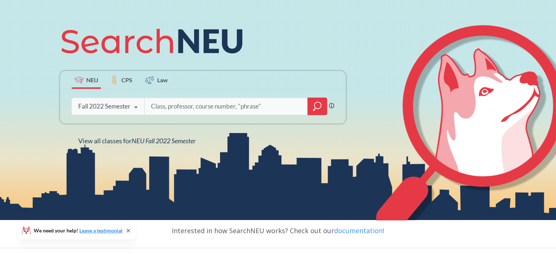
scroll to position [77, 0]
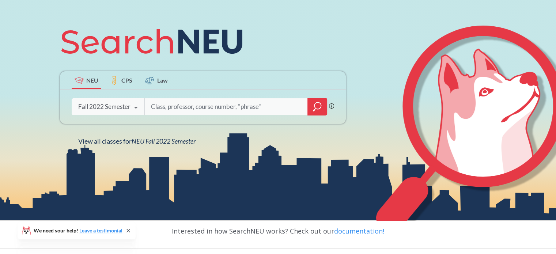
click at [137, 105] on icon at bounding box center [136, 108] width 14 height 20
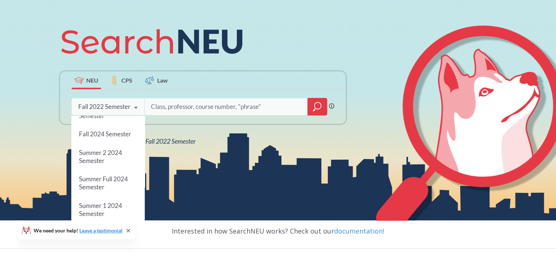
scroll to position [0, 0]
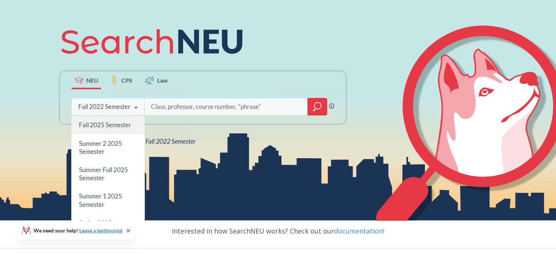
click at [110, 123] on span "Fall 2025 Semester" at bounding box center [105, 125] width 52 height 8
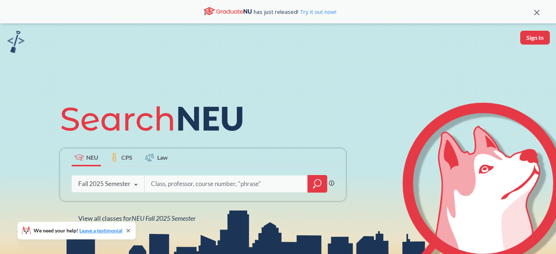
scroll to position [63, 0]
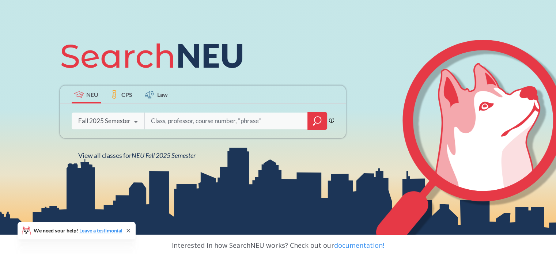
click at [202, 123] on input "search" at bounding box center [226, 120] width 152 height 15
type input "ex"
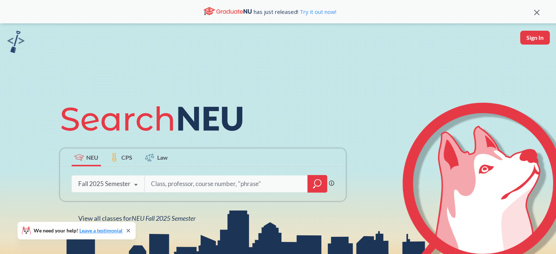
click at [317, 183] on icon "magnifying glass" at bounding box center [317, 184] width 9 height 10
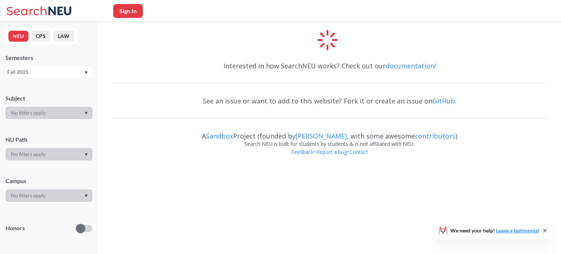
click at [72, 156] on div at bounding box center [48, 154] width 87 height 12
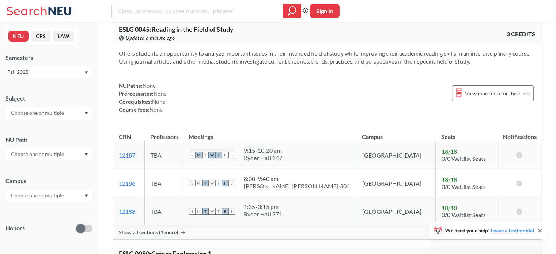
scroll to position [12, 0]
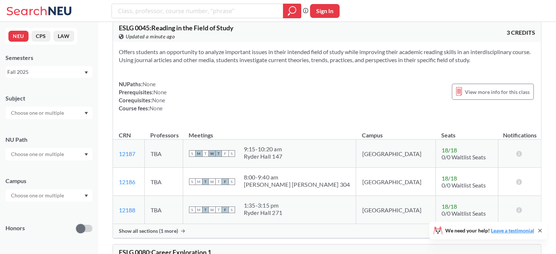
click at [83, 157] on div at bounding box center [48, 154] width 87 height 12
click at [35, 178] on span "Integration Experience" at bounding box center [35, 176] width 53 height 8
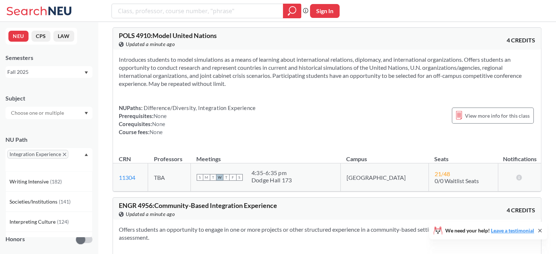
scroll to position [3499, 0]
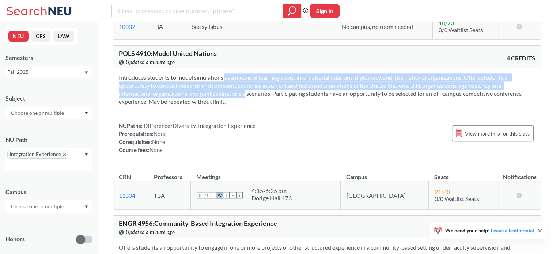
drag, startPoint x: 213, startPoint y: 72, endPoint x: 237, endPoint y: 99, distance: 35.7
click at [237, 99] on div "Introduces students to model simulations as a means of learning about internati…" at bounding box center [327, 117] width 428 height 98
click at [237, 99] on section "Introduces students to model simulations as a means of learning about internati…" at bounding box center [327, 89] width 416 height 32
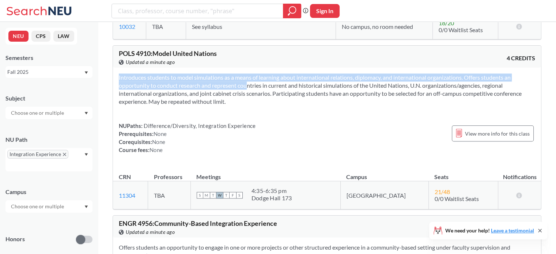
drag, startPoint x: 249, startPoint y: 110, endPoint x: 232, endPoint y: 83, distance: 32.7
click at [232, 83] on div "Introduces students to model simulations as a means of learning about internati…" at bounding box center [327, 117] width 428 height 98
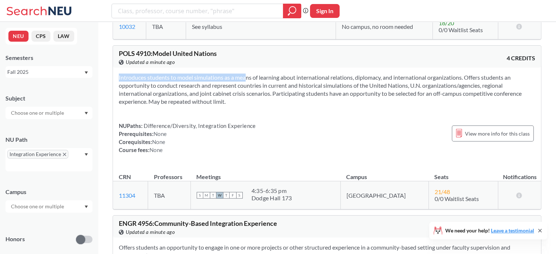
click at [232, 83] on section "Introduces students to model simulations as a means of learning about internati…" at bounding box center [327, 89] width 416 height 32
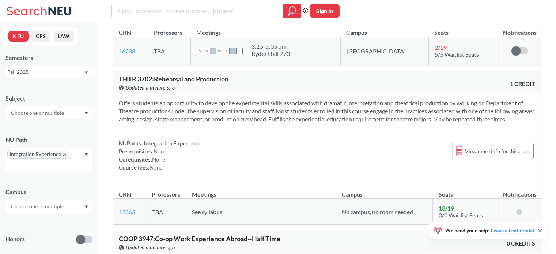
scroll to position [2448, 0]
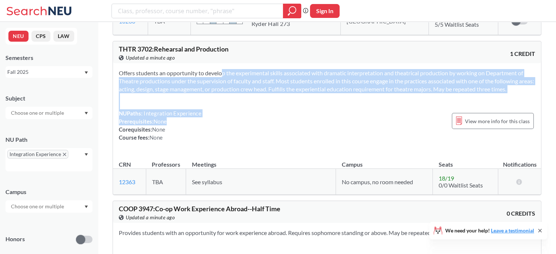
drag, startPoint x: 209, startPoint y: 73, endPoint x: 232, endPoint y: 131, distance: 63.3
click at [232, 131] on div "Offers students an opportunity to develop the experimental skills associated wi…" at bounding box center [327, 108] width 428 height 90
click at [232, 131] on div "NUPaths: Integration Experience Prerequisites: None Corequisites: None Course f…" at bounding box center [327, 125] width 416 height 32
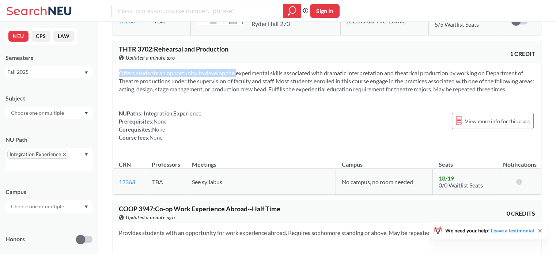
drag, startPoint x: 225, startPoint y: 81, endPoint x: 227, endPoint y: 114, distance: 32.6
click at [227, 114] on div "Offers students an opportunity to develop the experimental skills associated wi…" at bounding box center [327, 108] width 428 height 90
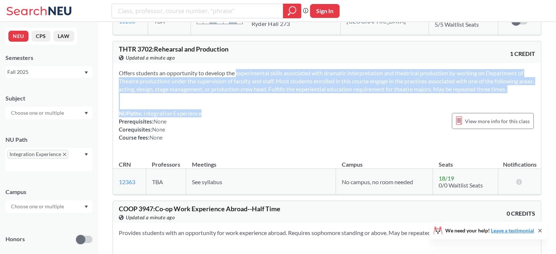
click at [227, 114] on div "NUPaths: Integration Experience Prerequisites: None Corequisites: None Course f…" at bounding box center [327, 125] width 416 height 32
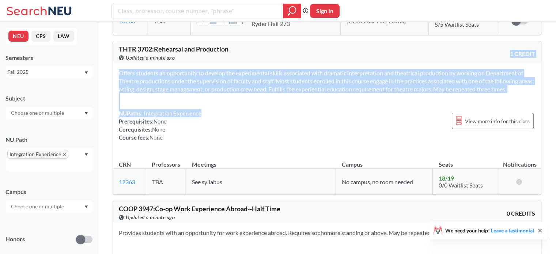
drag, startPoint x: 227, startPoint y: 114, endPoint x: 206, endPoint y: 57, distance: 60.3
click at [206, 57] on div "THTR 3702 : Rehearsal and Production View this course on Banner. Updated a minu…" at bounding box center [327, 118] width 428 height 154
click at [206, 53] on span "THTR 3702 : Rehearsal and Production" at bounding box center [174, 49] width 110 height 8
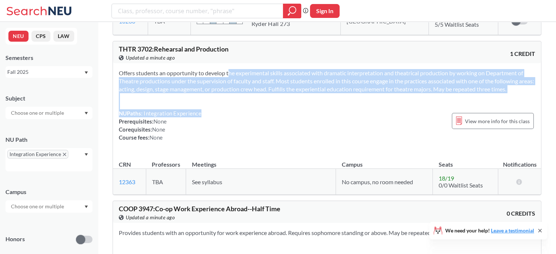
drag, startPoint x: 217, startPoint y: 75, endPoint x: 222, endPoint y: 118, distance: 43.8
click at [222, 118] on div "Offers students an opportunity to develop the experimental skills associated wi…" at bounding box center [327, 108] width 428 height 90
click at [222, 118] on div "NUPaths: Integration Experience Prerequisites: None Corequisites: None Course f…" at bounding box center [327, 125] width 416 height 32
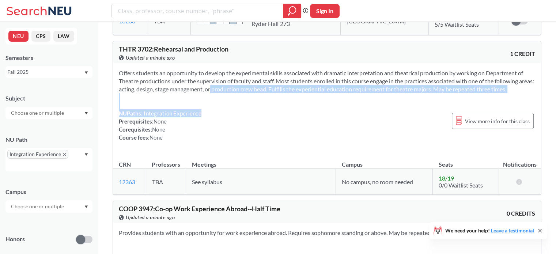
drag, startPoint x: 222, startPoint y: 118, endPoint x: 216, endPoint y: 89, distance: 29.4
click at [216, 89] on div "Offers students an opportunity to develop the experimental skills associated wi…" at bounding box center [327, 108] width 428 height 90
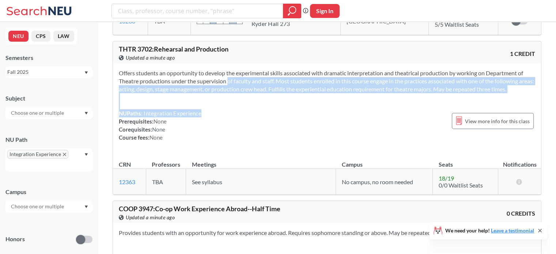
click at [216, 89] on section "Offers students an opportunity to develop the experimental skills associated wi…" at bounding box center [327, 81] width 416 height 24
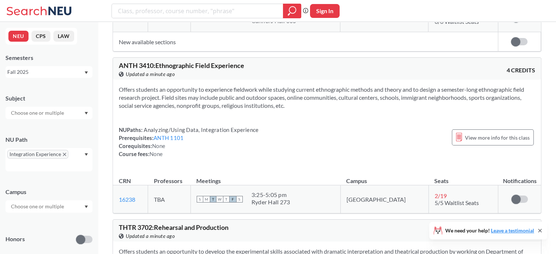
scroll to position [2273, 0]
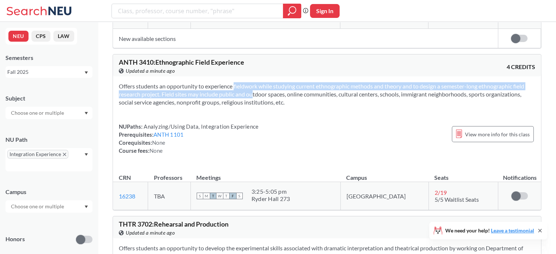
drag, startPoint x: 221, startPoint y: 94, endPoint x: 244, endPoint y: 104, distance: 25.3
click at [244, 104] on section "Offers students an opportunity to experience fieldwork while studying current e…" at bounding box center [327, 94] width 416 height 24
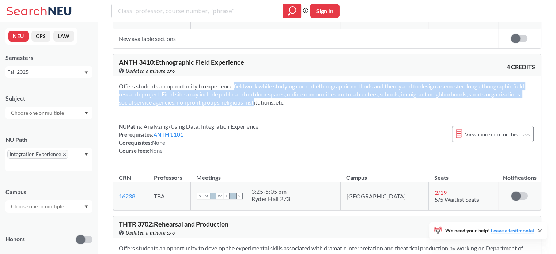
click at [244, 104] on section "Offers students an opportunity to experience fieldwork while studying current e…" at bounding box center [327, 94] width 416 height 24
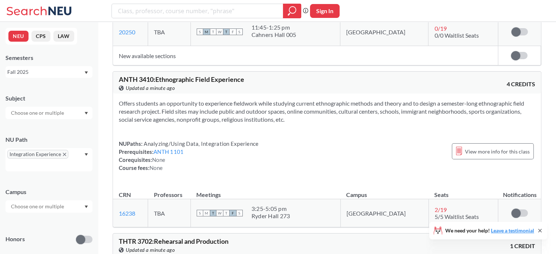
scroll to position [2255, 0]
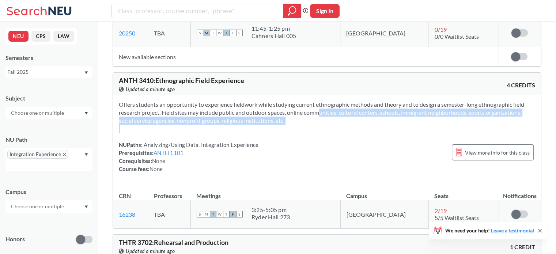
drag, startPoint x: 304, startPoint y: 115, endPoint x: 309, endPoint y: 141, distance: 26.0
click at [309, 141] on div "Offers students an opportunity to experience fieldwork while studying current e…" at bounding box center [327, 140] width 428 height 90
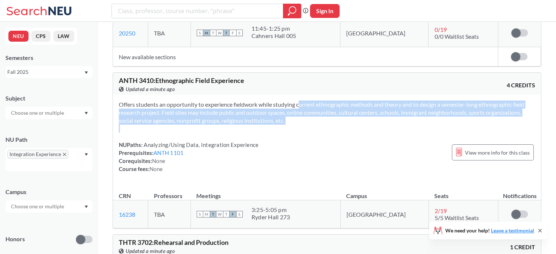
drag, startPoint x: 309, startPoint y: 141, endPoint x: 286, endPoint y: 102, distance: 45.0
click at [286, 102] on div "Offers students an opportunity to experience fieldwork while studying current e…" at bounding box center [327, 140] width 428 height 90
drag, startPoint x: 296, startPoint y: 111, endPoint x: 307, endPoint y: 149, distance: 38.7
click at [307, 149] on div "Offers students an opportunity to experience fieldwork while studying current e…" at bounding box center [327, 140] width 428 height 90
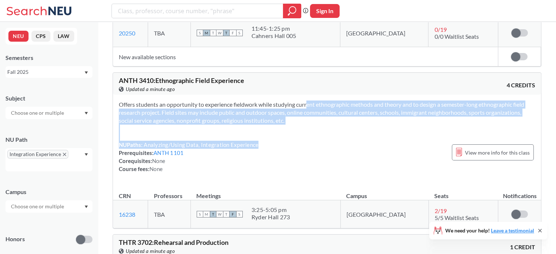
click at [307, 149] on div "NUPaths: Analyzing/Using Data, Integration Experience Prerequisites: ANTH 1101 …" at bounding box center [327, 157] width 416 height 32
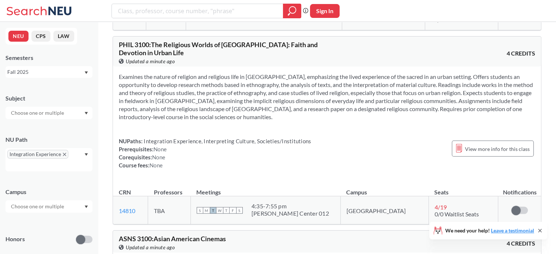
scroll to position [1371, 0]
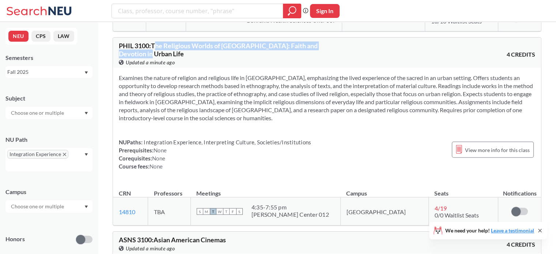
drag, startPoint x: 157, startPoint y: 41, endPoint x: 183, endPoint y: 52, distance: 28.8
click at [183, 52] on div "PHIL 3100 : The Religious Worlds of [GEOGRAPHIC_DATA]: Faith and Devotion in Ur…" at bounding box center [223, 54] width 208 height 24
drag, startPoint x: 183, startPoint y: 52, endPoint x: 160, endPoint y: 46, distance: 23.7
click at [160, 46] on div "PHIL 3100 : The Religious Worlds of [GEOGRAPHIC_DATA]: Faith and Devotion in Ur…" at bounding box center [223, 54] width 208 height 24
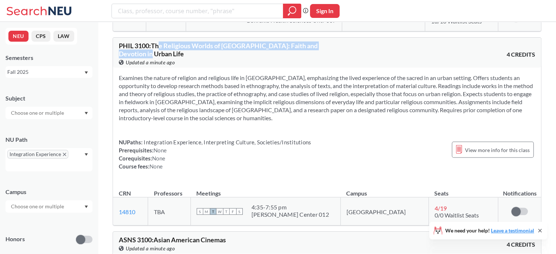
click at [160, 46] on span "PHIL 3100 : The Religious Worlds of [GEOGRAPHIC_DATA]: Faith and Devotion in Ur…" at bounding box center [218, 49] width 199 height 16
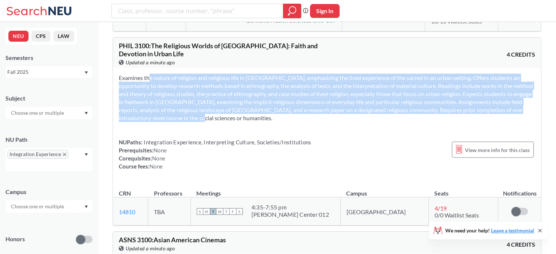
drag, startPoint x: 137, startPoint y: 74, endPoint x: 196, endPoint y: 116, distance: 72.0
click at [196, 116] on section "Examines the nature of religion and religious life in [GEOGRAPHIC_DATA], emphas…" at bounding box center [327, 97] width 416 height 48
drag, startPoint x: 196, startPoint y: 116, endPoint x: 184, endPoint y: 77, distance: 40.8
click at [184, 77] on section "Examines the nature of religion and religious life in [GEOGRAPHIC_DATA], emphas…" at bounding box center [327, 97] width 416 height 48
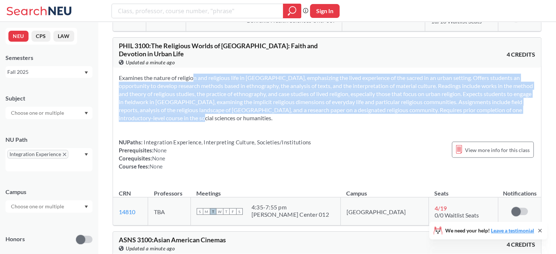
click at [184, 77] on section "Examines the nature of religion and religious life in [GEOGRAPHIC_DATA], emphas…" at bounding box center [327, 97] width 416 height 48
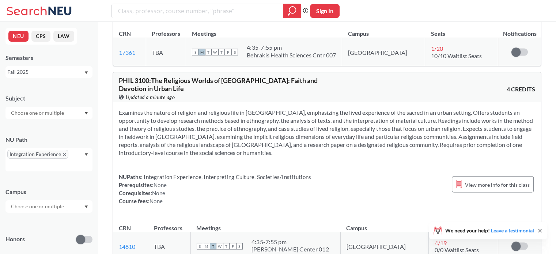
scroll to position [1337, 0]
click at [142, 76] on span "PHIL 3100 : The Religious Worlds of [GEOGRAPHIC_DATA]: Faith and Devotion in Ur…" at bounding box center [218, 84] width 199 height 16
copy span "3100"
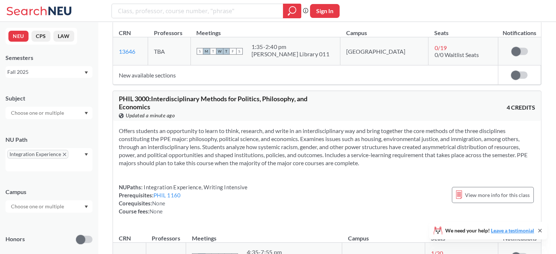
scroll to position [1131, 0]
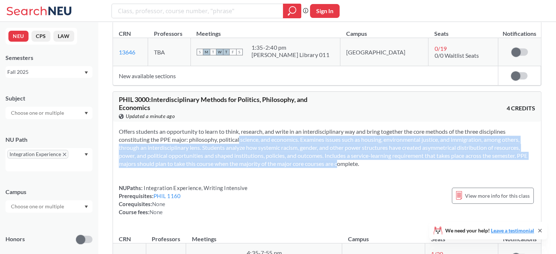
drag, startPoint x: 228, startPoint y: 134, endPoint x: 332, endPoint y: 165, distance: 108.5
click at [332, 165] on section "Offers students an opportunity to learn to think, research, and write in an int…" at bounding box center [327, 147] width 416 height 40
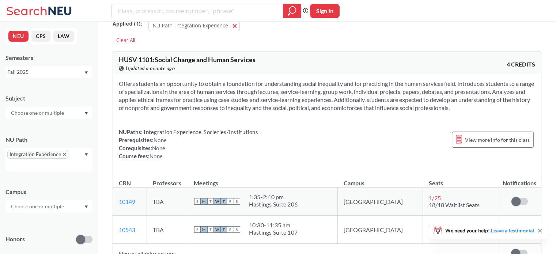
scroll to position [0, 0]
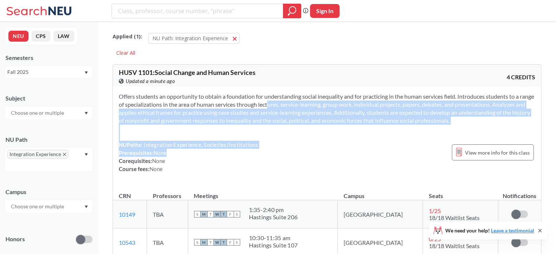
drag, startPoint x: 274, startPoint y: 104, endPoint x: 294, endPoint y: 154, distance: 53.8
click at [294, 154] on div "Offers students an opportunity to obtain a foundation for understanding social …" at bounding box center [327, 136] width 428 height 98
click at [294, 154] on div "NUPaths: Integration Experience, Societies/Institutions Prerequisites: None Cor…" at bounding box center [327, 157] width 416 height 32
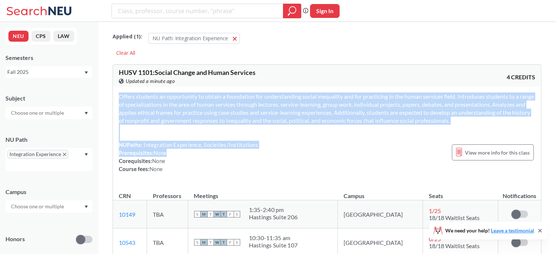
drag, startPoint x: 294, startPoint y: 154, endPoint x: 283, endPoint y: 123, distance: 32.7
click at [283, 123] on div "Offers students an opportunity to obtain a foundation for understanding social …" at bounding box center [327, 136] width 428 height 98
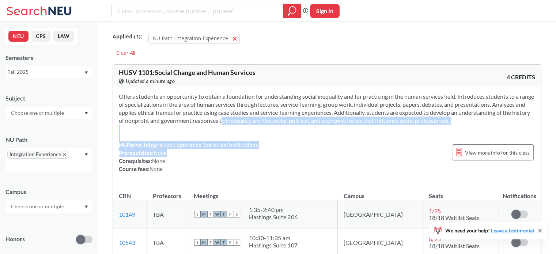
click at [283, 123] on section "Offers students an opportunity to obtain a foundation for understanding social …" at bounding box center [327, 108] width 416 height 32
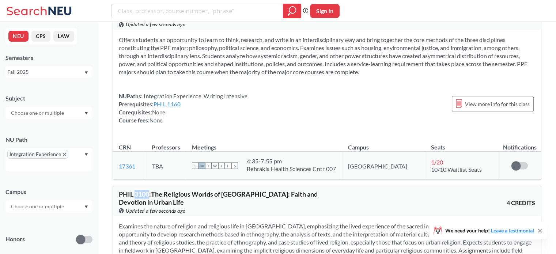
scroll to position [1222, 0]
click at [59, 120] on div "Subject NU Path Integration Experience Campus Honors Class Type Lecture 13 Indi…" at bounding box center [48, 247] width 87 height 320
click at [52, 117] on input "text" at bounding box center [37, 112] width 61 height 9
type input "math"
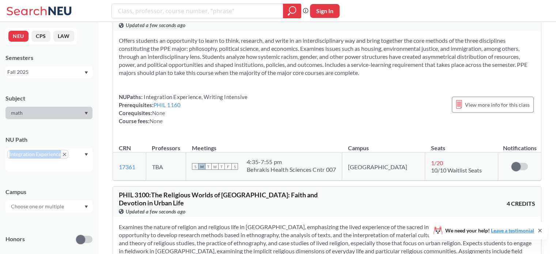
drag, startPoint x: 62, startPoint y: 153, endPoint x: 65, endPoint y: 138, distance: 14.9
click at [65, 138] on div "NU Path Integration Experience" at bounding box center [48, 149] width 87 height 43
click at [63, 155] on icon "X to remove pill" at bounding box center [64, 154] width 3 height 3
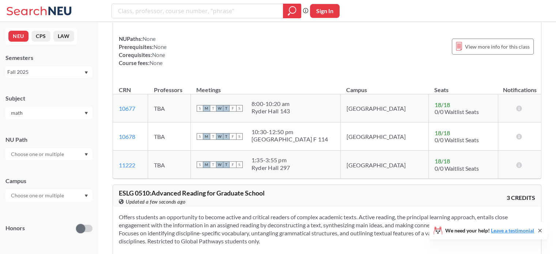
click at [47, 115] on input "math" at bounding box center [37, 112] width 61 height 9
click at [27, 134] on p "Mathematics" at bounding box center [50, 133] width 83 height 7
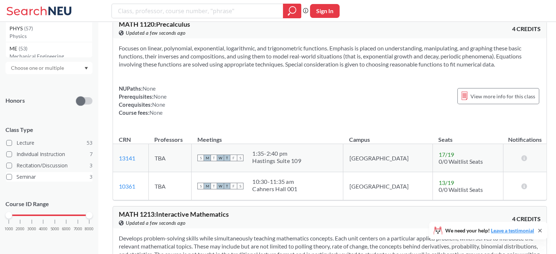
scroll to position [77, 0]
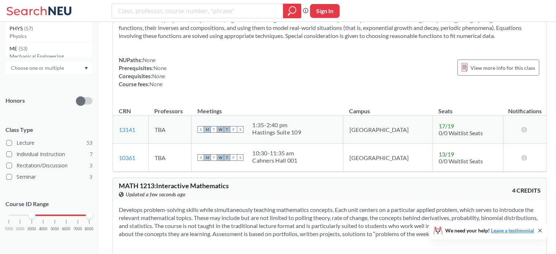
drag, startPoint x: 9, startPoint y: 216, endPoint x: 29, endPoint y: 216, distance: 20.5
click at [29, 216] on div at bounding box center [31, 215] width 7 height 7
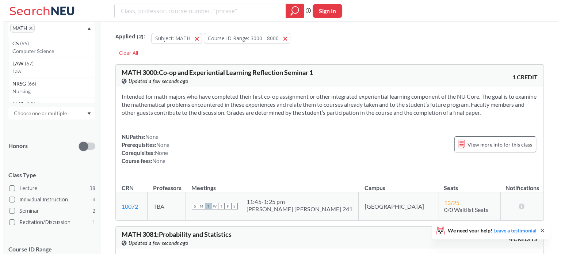
scroll to position [130, 0]
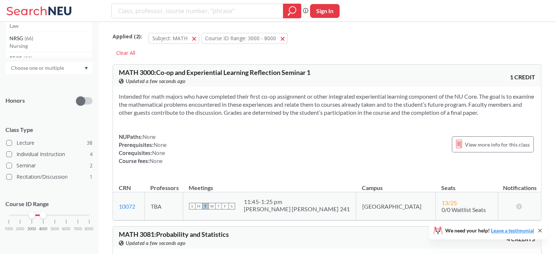
drag, startPoint x: 88, startPoint y: 213, endPoint x: 42, endPoint y: 213, distance: 45.7
click at [42, 213] on div at bounding box center [43, 215] width 7 height 7
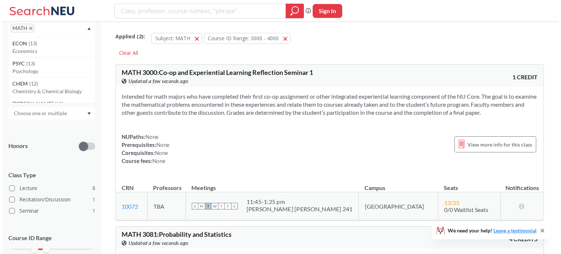
scroll to position [119, 0]
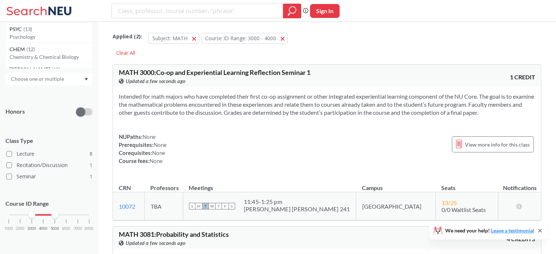
drag, startPoint x: 41, startPoint y: 217, endPoint x: 57, endPoint y: 216, distance: 16.1
click at [57, 216] on div "1000 2000 3000 4000 5000 6000 7000 8000" at bounding box center [49, 214] width 80 height 5
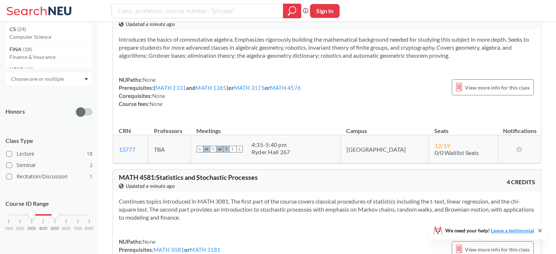
scroll to position [2674, 0]
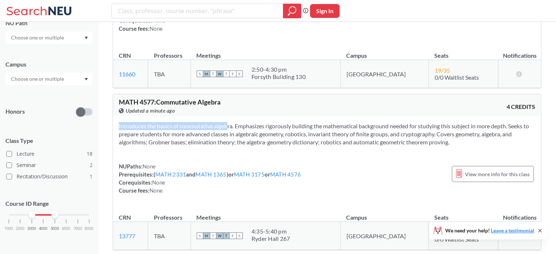
drag, startPoint x: 215, startPoint y: 118, endPoint x: 351, endPoint y: 145, distance: 138.6
click at [351, 145] on div "Introduces the basics of commutative algebra. Emphasizes rigorously building th…" at bounding box center [327, 161] width 428 height 90
drag, startPoint x: 464, startPoint y: 137, endPoint x: 461, endPoint y: 133, distance: 5.0
click at [461, 133] on section "Introduces the basics of commutative algebra. Emphasizes rigorously building th…" at bounding box center [327, 134] width 416 height 24
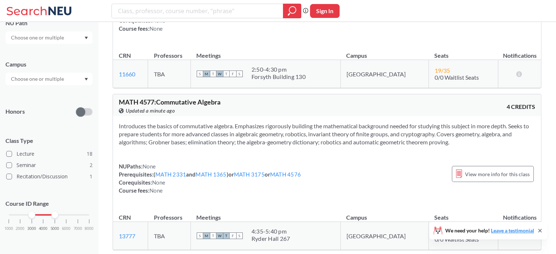
click at [461, 133] on section "Introduces the basics of commutative algebra. Emphasizes rigorously building th…" at bounding box center [327, 134] width 416 height 24
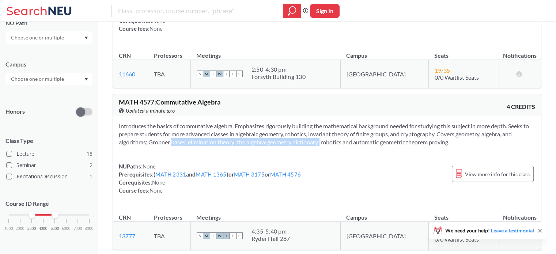
drag, startPoint x: 159, startPoint y: 137, endPoint x: 310, endPoint y: 134, distance: 151.6
click at [310, 134] on section "Introduces the basics of commutative algebra. Emphasizes rigorously building th…" at bounding box center [327, 134] width 416 height 24
drag, startPoint x: 214, startPoint y: 134, endPoint x: 321, endPoint y: 140, distance: 107.2
click at [321, 140] on section "Introduces the basics of commutative algebra. Emphasizes rigorously building th…" at bounding box center [327, 134] width 416 height 24
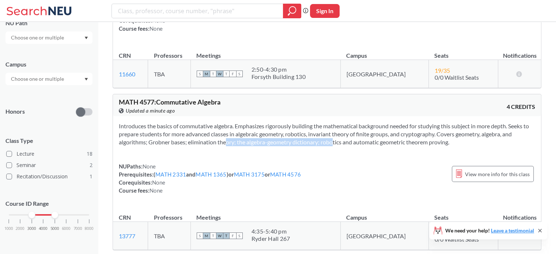
click at [321, 140] on section "Introduces the basics of commutative algebra. Emphasizes rigorously building th…" at bounding box center [327, 134] width 416 height 24
drag, startPoint x: 463, startPoint y: 138, endPoint x: 422, endPoint y: 133, distance: 41.2
click at [422, 133] on section "Introduces the basics of commutative algebra. Emphasizes rigorously building th…" at bounding box center [327, 134] width 416 height 24
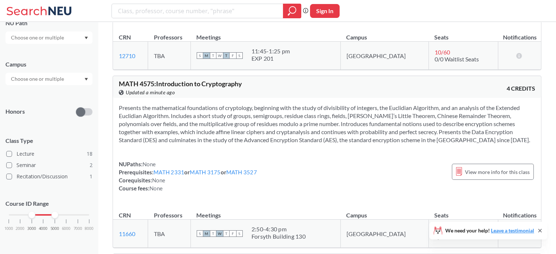
scroll to position [2513, 0]
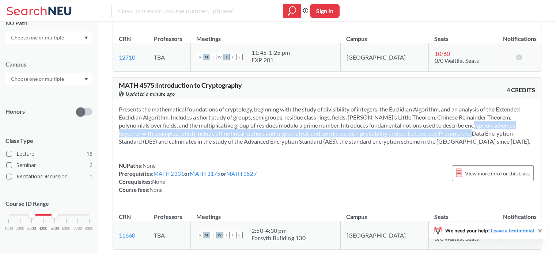
drag, startPoint x: 449, startPoint y: 126, endPoint x: 427, endPoint y: 119, distance: 23.0
click at [427, 119] on section "Presents the mathematical foundations of cryptology, beginning with the study o…" at bounding box center [327, 125] width 416 height 40
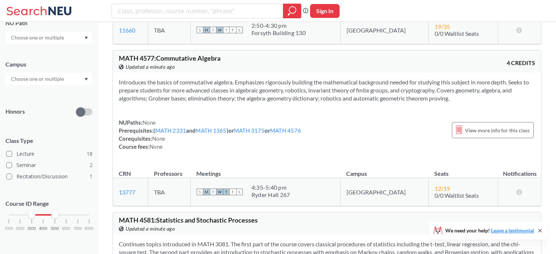
scroll to position [2721, 0]
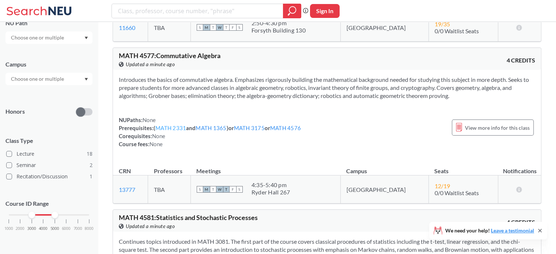
click at [172, 125] on link "MATH 2331" at bounding box center [170, 128] width 31 height 7
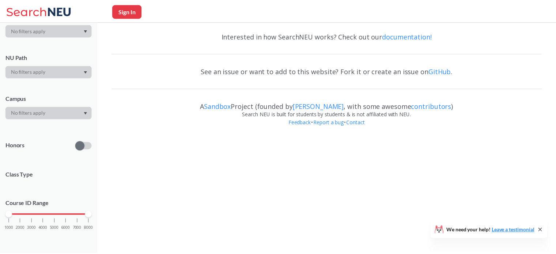
scroll to position [94, 0]
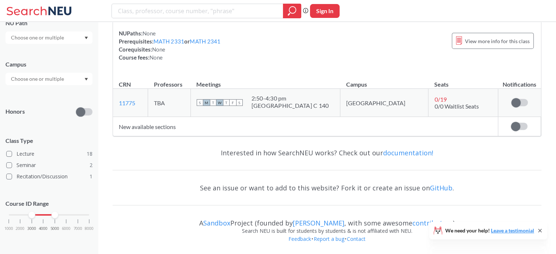
scroll to position [2721, 0]
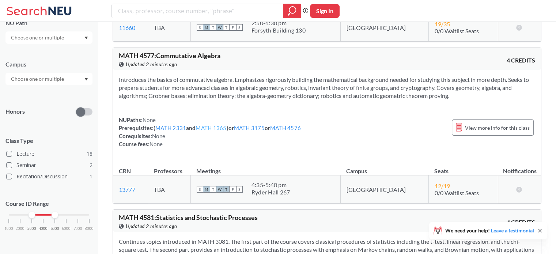
click at [219, 125] on link "MATH 1365" at bounding box center [210, 128] width 31 height 7
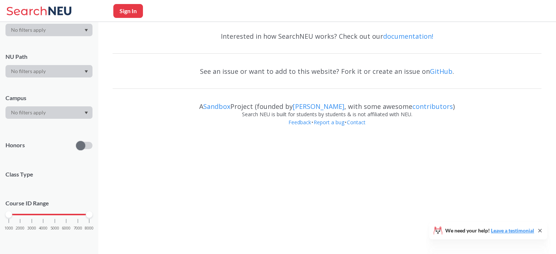
scroll to position [94, 0]
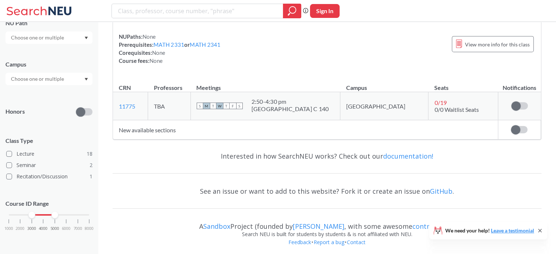
scroll to position [2721, 0]
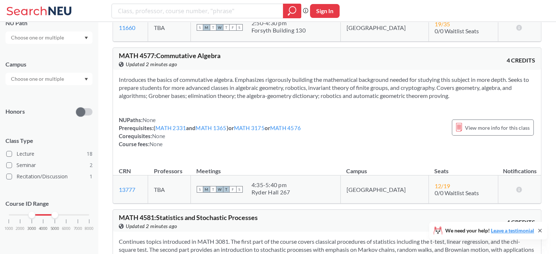
click at [174, 52] on span "MATH 4577 : Commutative Algebra" at bounding box center [170, 56] width 102 height 8
click at [231, 55] on div "MATH 4577 : Commutative Algebra View this course on Banner. Updated 2 minutes a…" at bounding box center [223, 60] width 208 height 16
click at [151, 52] on span "MATH 4577 : Commutative Algebra" at bounding box center [170, 56] width 102 height 8
copy span "4577"
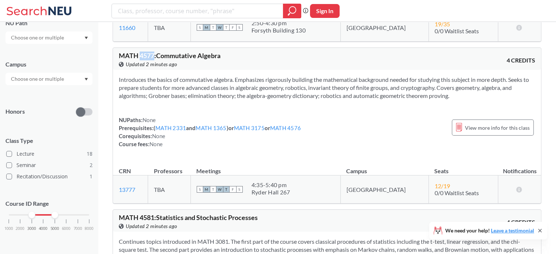
click at [151, 52] on span "MATH 4577 : Commutative Algebra" at bounding box center [170, 56] width 102 height 8
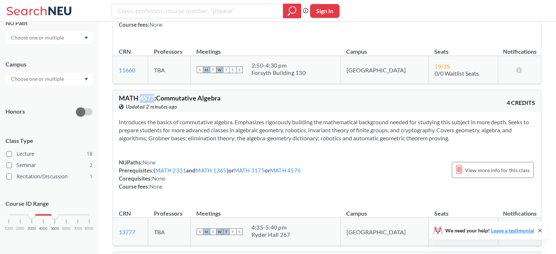
scroll to position [2678, 0]
click at [226, 95] on div "MATH 4577 : Commutative Algebra View this course on Banner. Updated 2 minutes a…" at bounding box center [223, 103] width 208 height 16
drag, startPoint x: 118, startPoint y: 93, endPoint x: 227, endPoint y: 92, distance: 109.2
click at [227, 92] on div "MATH 4577 : Commutative Algebra View this course on Banner. Updated 2 minutes a…" at bounding box center [327, 101] width 428 height 22
copy span "MATH 4577 : Commutative Algebra"
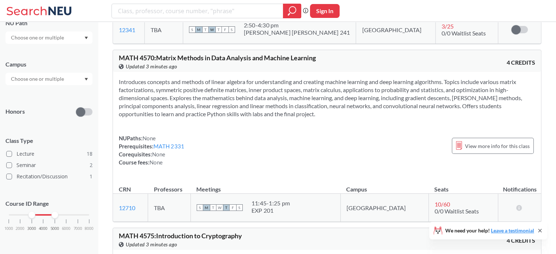
scroll to position [2363, 0]
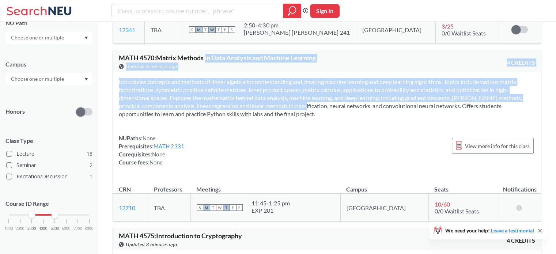
drag, startPoint x: 206, startPoint y: 50, endPoint x: 285, endPoint y: 104, distance: 96.0
click at [285, 104] on div "MATH 4570 : Matrix Methods in Data Analysis and Machine Learning View this cour…" at bounding box center [327, 136] width 428 height 172
click at [285, 104] on section "Introduces concepts and methods of linear algebra for understanding and creatin…" at bounding box center [327, 98] width 416 height 40
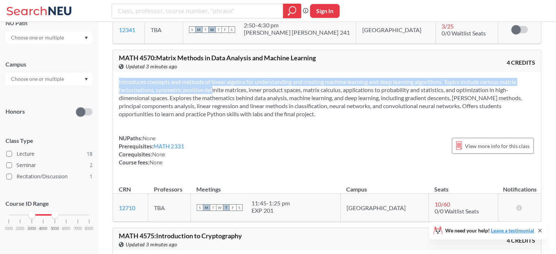
drag, startPoint x: 288, startPoint y: 115, endPoint x: 200, endPoint y: 84, distance: 92.8
click at [200, 84] on div "Introduces concepts and methods of linear algebra for understanding and creatin…" at bounding box center [327, 125] width 428 height 106
click at [200, 84] on section "Introduces concepts and methods of linear algebra for understanding and creatin…" at bounding box center [327, 98] width 416 height 40
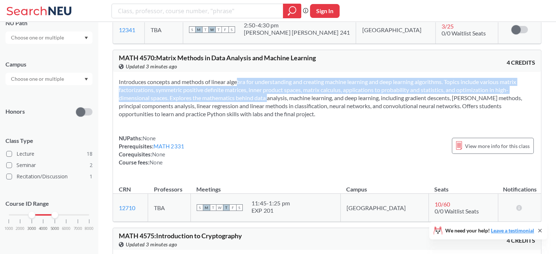
drag, startPoint x: 227, startPoint y: 77, endPoint x: 266, endPoint y: 97, distance: 43.9
click at [266, 97] on section "Introduces concepts and methods of linear algebra for understanding and creatin…" at bounding box center [327, 98] width 416 height 40
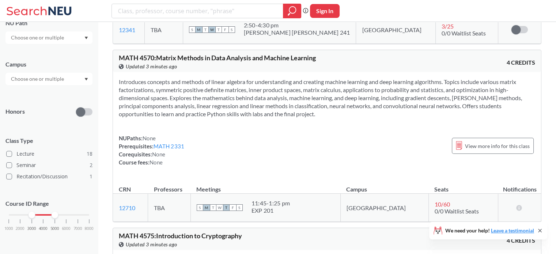
click at [146, 62] on span "Updated 3 minutes ago" at bounding box center [152, 66] width 52 height 8
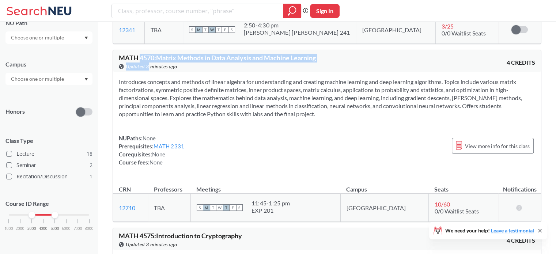
click at [146, 62] on span "Updated 3 minutes ago" at bounding box center [152, 66] width 52 height 8
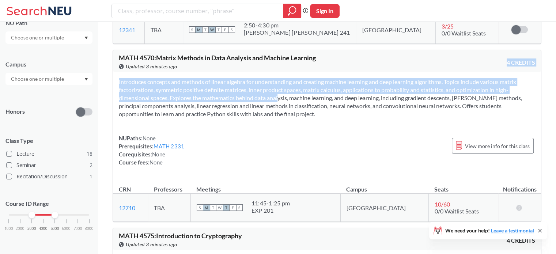
drag, startPoint x: 187, startPoint y: 65, endPoint x: 316, endPoint y: 87, distance: 130.4
click at [316, 87] on div "MATH 4570 : Matrix Methods in Data Analysis and Machine Learning View this cour…" at bounding box center [327, 136] width 428 height 172
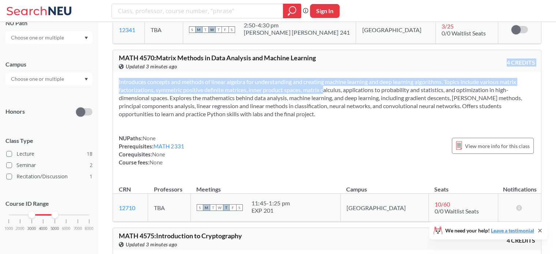
click at [316, 87] on section "Introduces concepts and methods of linear algebra for understanding and creatin…" at bounding box center [327, 98] width 416 height 40
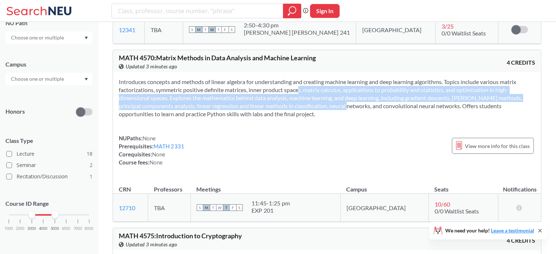
drag, startPoint x: 327, startPoint y: 106, endPoint x: 274, endPoint y: 80, distance: 59.1
click at [274, 80] on section "Introduces concepts and methods of linear algebra for understanding and creatin…" at bounding box center [327, 98] width 416 height 40
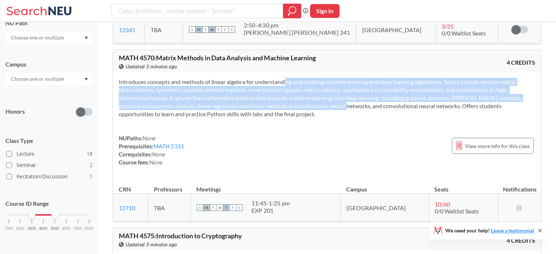
click at [274, 80] on section "Introduces concepts and methods of linear algebra for understanding and creatin…" at bounding box center [327, 98] width 416 height 40
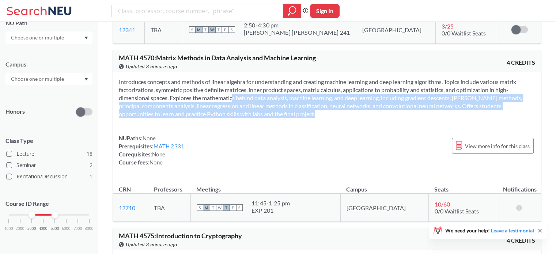
drag, startPoint x: 218, startPoint y: 92, endPoint x: 278, endPoint y: 108, distance: 61.9
click at [278, 108] on section "Introduces concepts and methods of linear algebra for understanding and creatin…" at bounding box center [327, 98] width 416 height 40
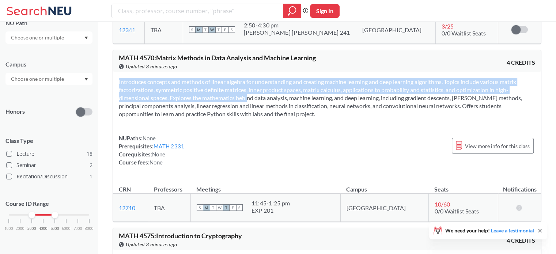
drag, startPoint x: 278, startPoint y: 108, endPoint x: 235, endPoint y: 96, distance: 45.2
click at [235, 96] on section "Introduces concepts and methods of linear algebra for understanding and creatin…" at bounding box center [327, 98] width 416 height 40
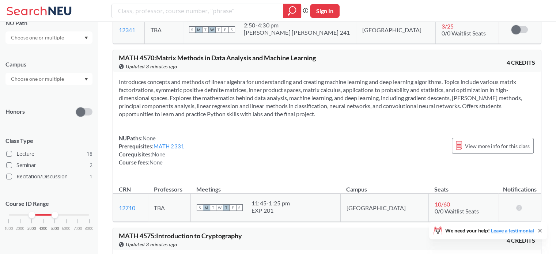
click at [148, 54] on span "MATH 4570 : Matrix Methods in Data Analysis and Machine Learning" at bounding box center [217, 58] width 197 height 8
copy span "4570"
